Goal: Find specific page/section: Find specific page/section

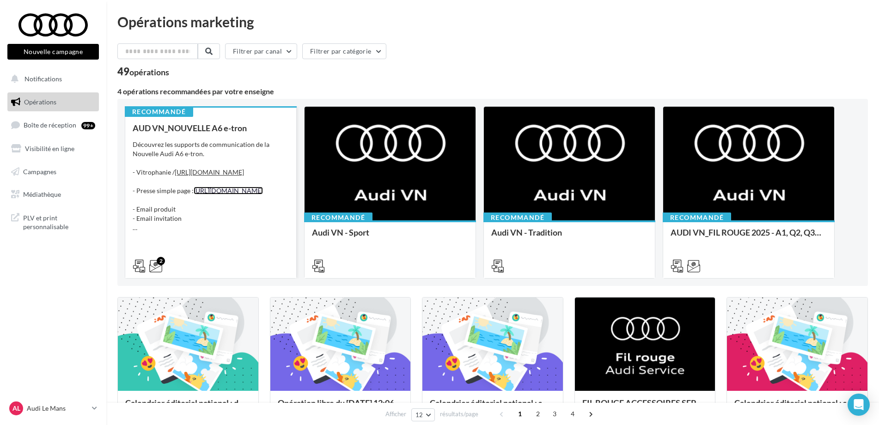
click at [209, 195] on link "[URL][DOMAIN_NAME]" at bounding box center [228, 191] width 69 height 8
click at [231, 150] on div "Découvrez les supports de communication de la Nouvelle Audi A6 e-tron. - Vitrop…" at bounding box center [211, 186] width 156 height 92
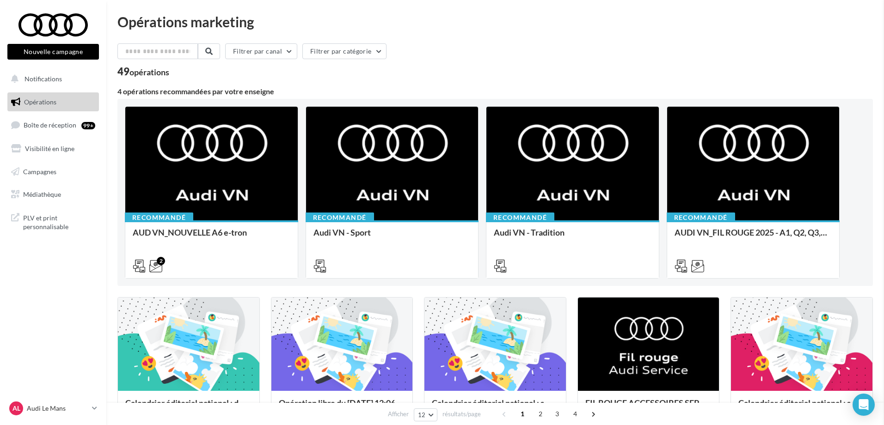
click at [38, 231] on span "PLV et print personnalisable" at bounding box center [59, 222] width 72 height 20
click at [51, 215] on span "PLV et print personnalisable" at bounding box center [59, 222] width 72 height 20
